Goal: Information Seeking & Learning: Check status

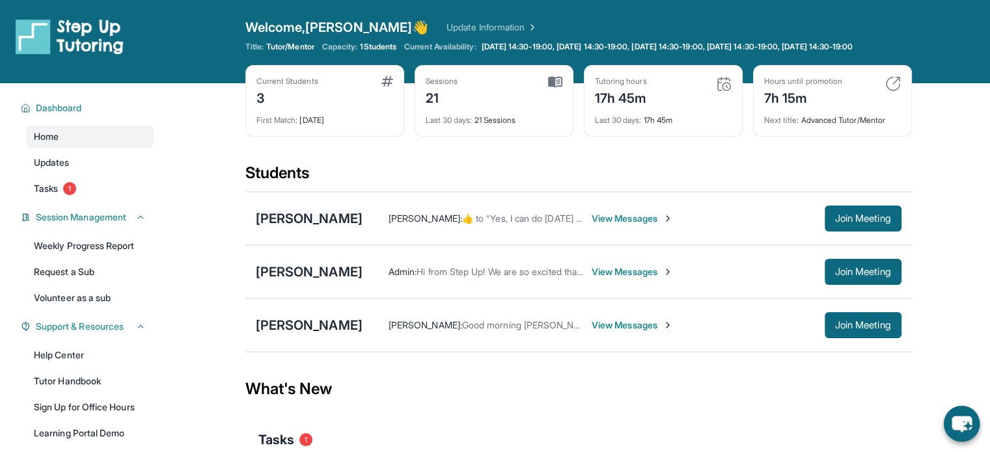
click at [297, 219] on div "[PERSON_NAME]" at bounding box center [309, 219] width 107 height 18
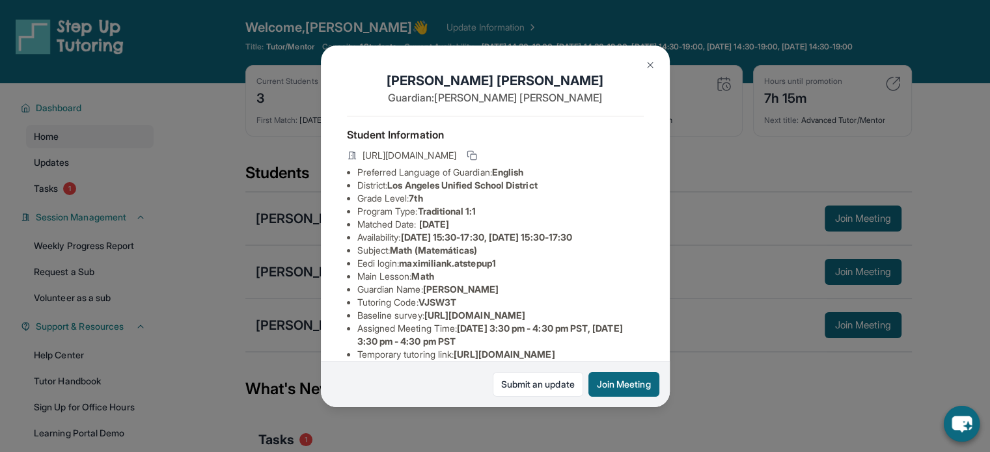
click at [732, 221] on div "[PERSON_NAME] Guardian: [PERSON_NAME] Student Information [URL][DOMAIN_NAME] Pr…" at bounding box center [495, 226] width 990 height 452
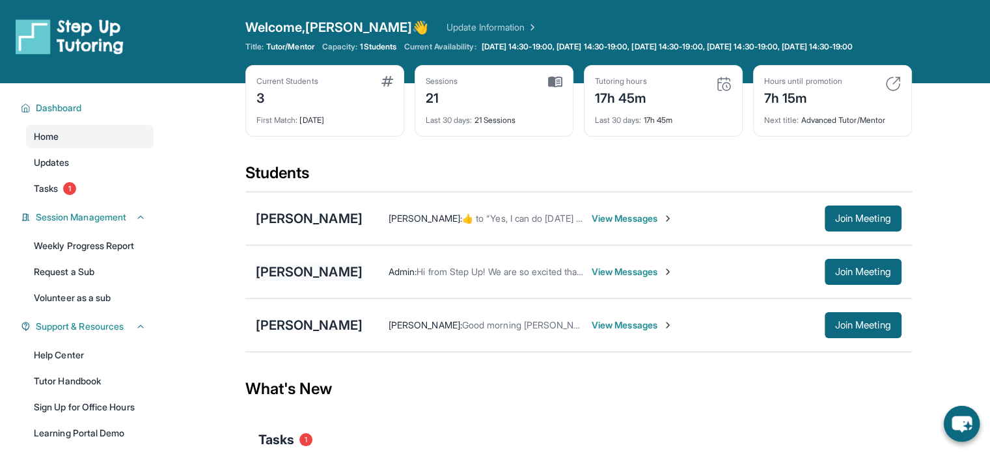
click at [328, 277] on div "[PERSON_NAME]" at bounding box center [309, 272] width 107 height 18
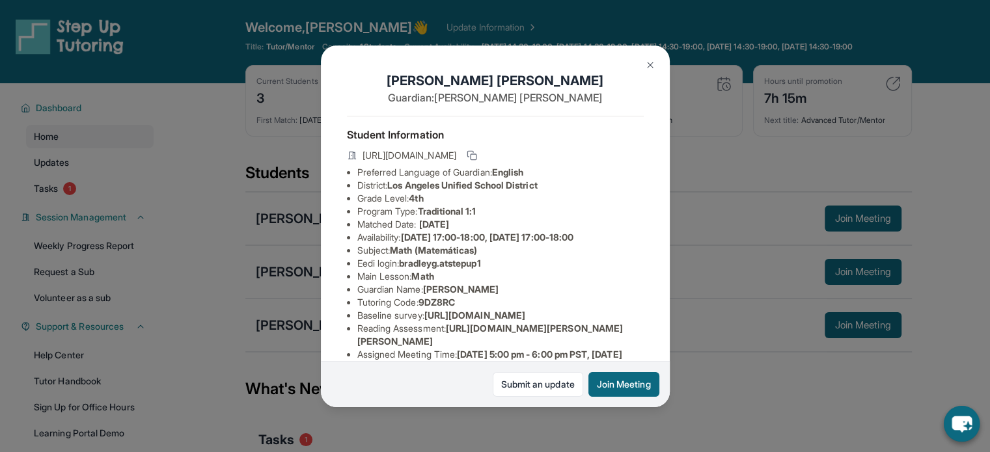
click at [771, 346] on div "[PERSON_NAME] Guardian: [PERSON_NAME] Student Information [URL][DOMAIN_NAME] Pr…" at bounding box center [495, 226] width 990 height 452
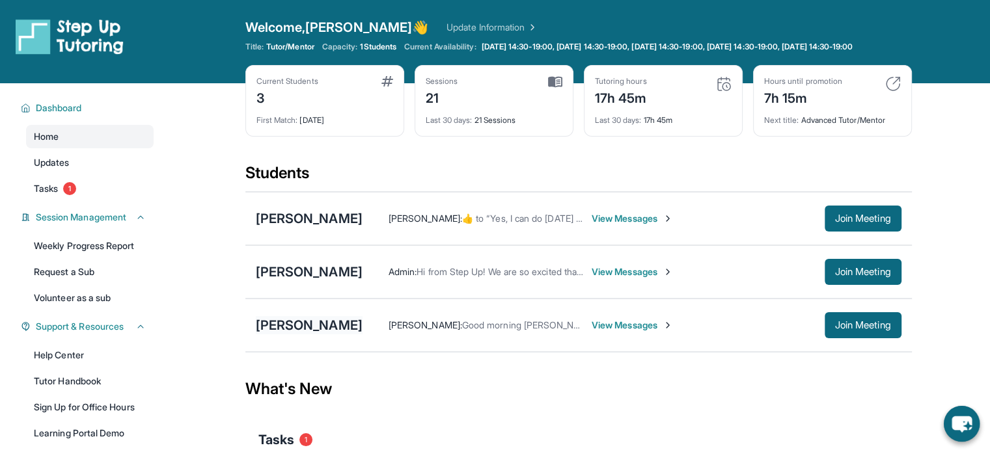
click at [262, 335] on div "[PERSON_NAME]" at bounding box center [309, 325] width 107 height 18
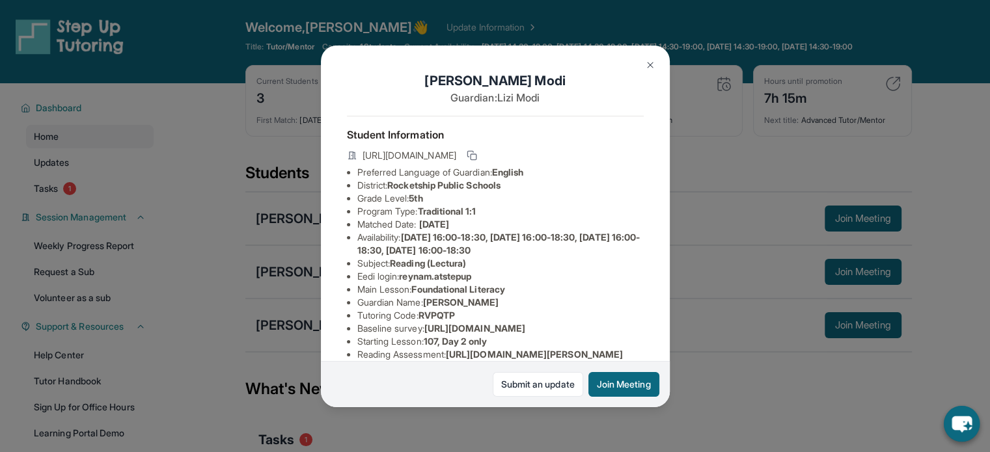
click at [707, 341] on div "[PERSON_NAME] Guardian: [PERSON_NAME] Student Information [URL][DOMAIN_NAME] Pr…" at bounding box center [495, 226] width 990 height 452
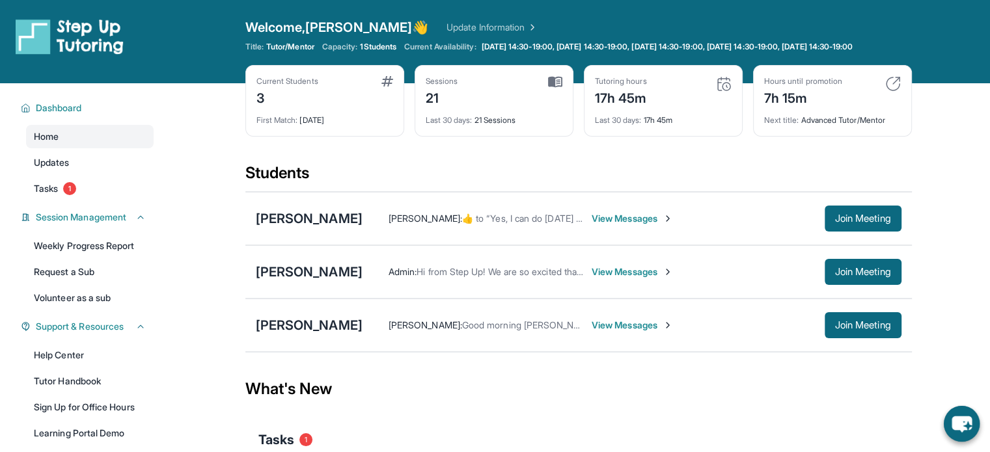
click at [325, 213] on div "[PERSON_NAME] [PERSON_NAME] :  ​👍​ to “ Yes, I can do [DATE] at 8. Send any ima…" at bounding box center [578, 218] width 666 height 53
click at [311, 225] on div "[PERSON_NAME]" at bounding box center [309, 219] width 107 height 18
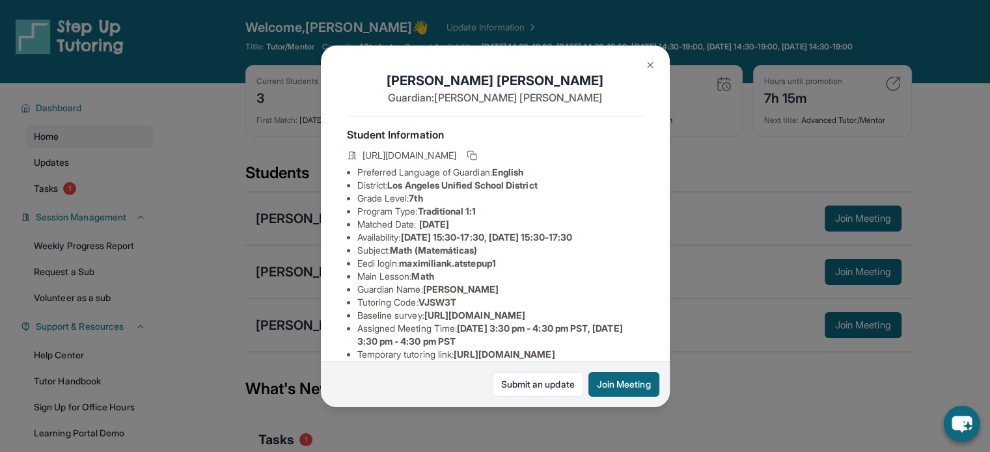
click at [726, 156] on div "[PERSON_NAME] Guardian: [PERSON_NAME] Student Information [URL][DOMAIN_NAME] Pr…" at bounding box center [495, 226] width 990 height 452
